Goal: Information Seeking & Learning: Learn about a topic

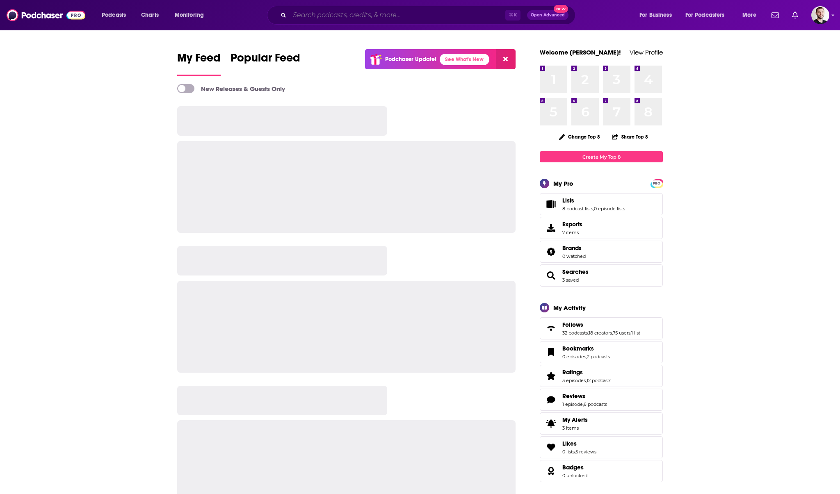
click at [384, 20] on input "Search podcasts, credits, & more..." at bounding box center [397, 15] width 216 height 13
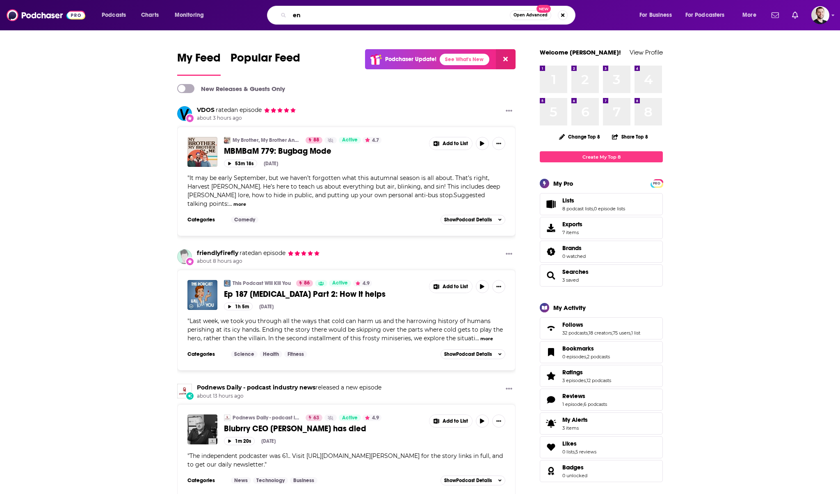
type input "e"
type input "technology"
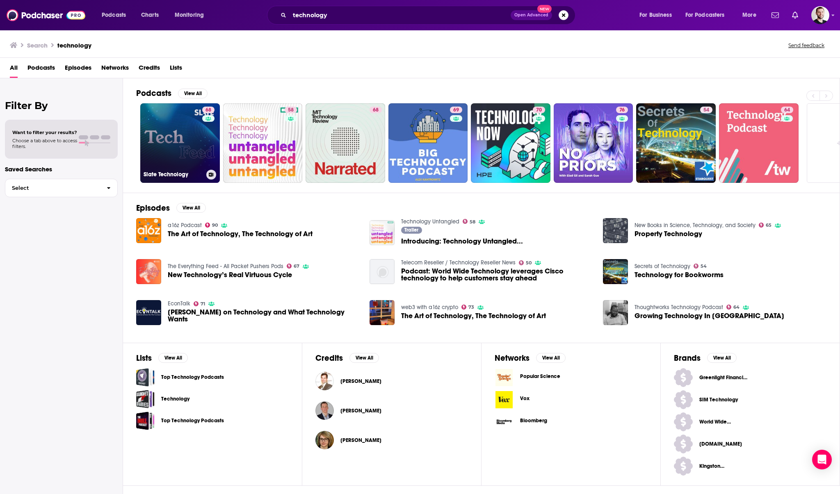
click at [188, 156] on link "68 Slate Technology" at bounding box center [180, 143] width 80 height 80
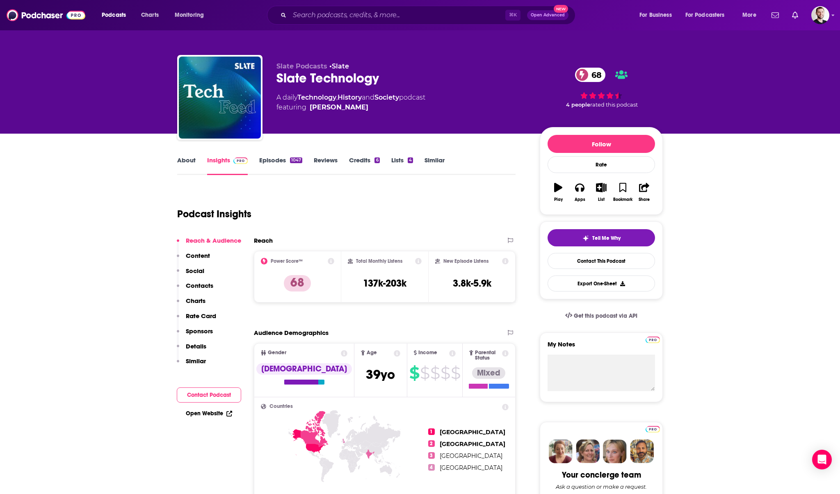
click at [182, 159] on link "About" at bounding box center [186, 165] width 18 height 19
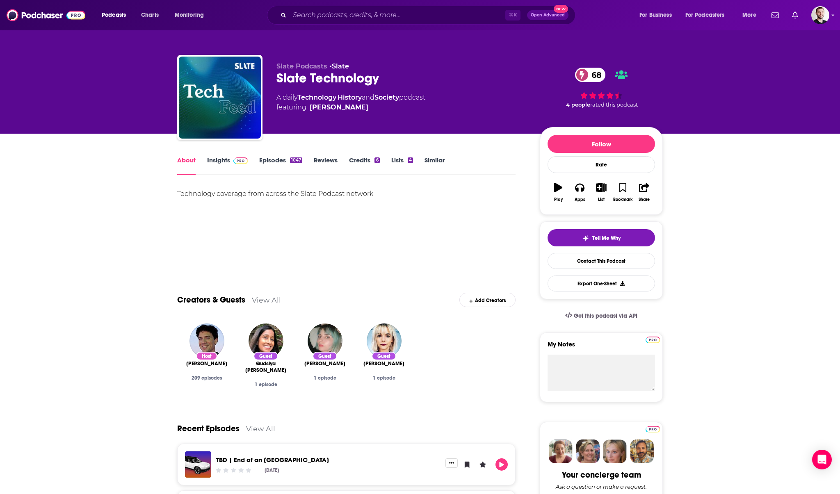
click at [268, 161] on link "Episodes 1047" at bounding box center [280, 165] width 43 height 19
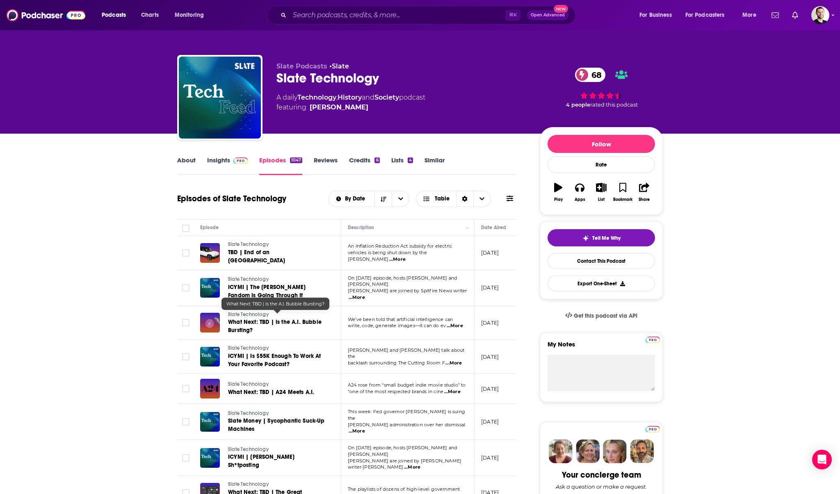
click at [278, 319] on span "What Next: TBD | Is the A.I. Bubble Bursting?" at bounding box center [274, 326] width 93 height 15
